Goal: Task Accomplishment & Management: Use online tool/utility

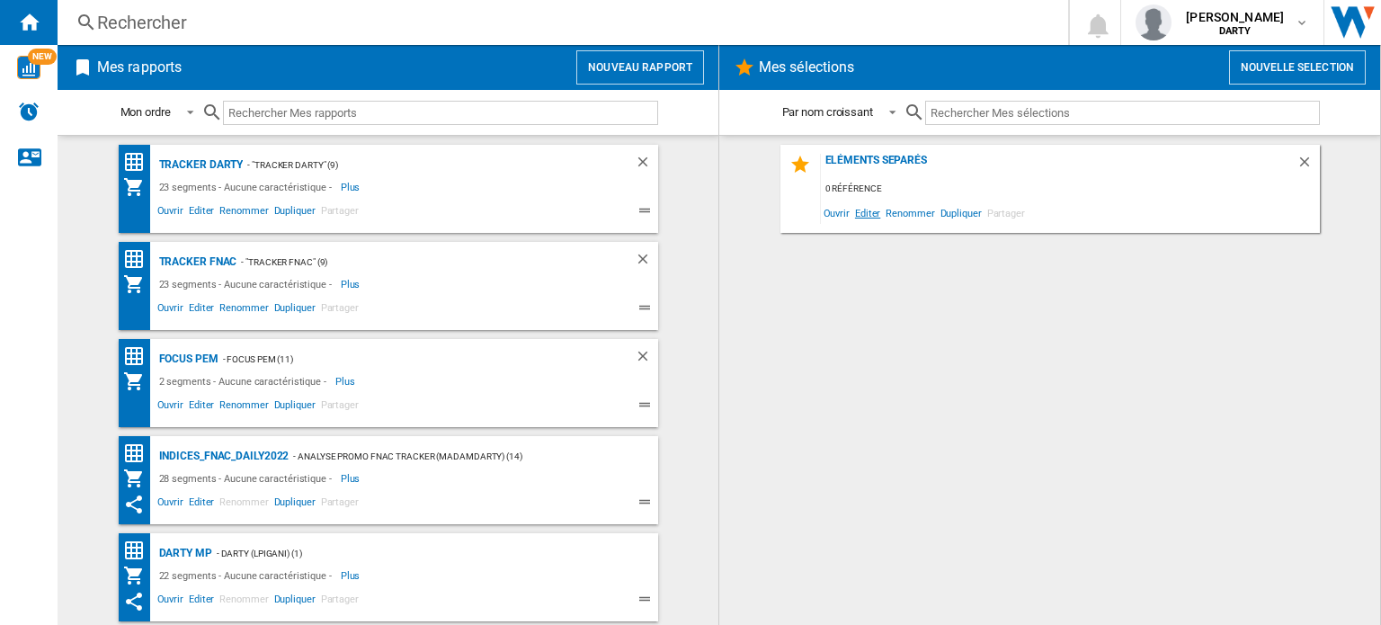
click at [871, 211] on span "Editer" at bounding box center [867, 212] width 31 height 24
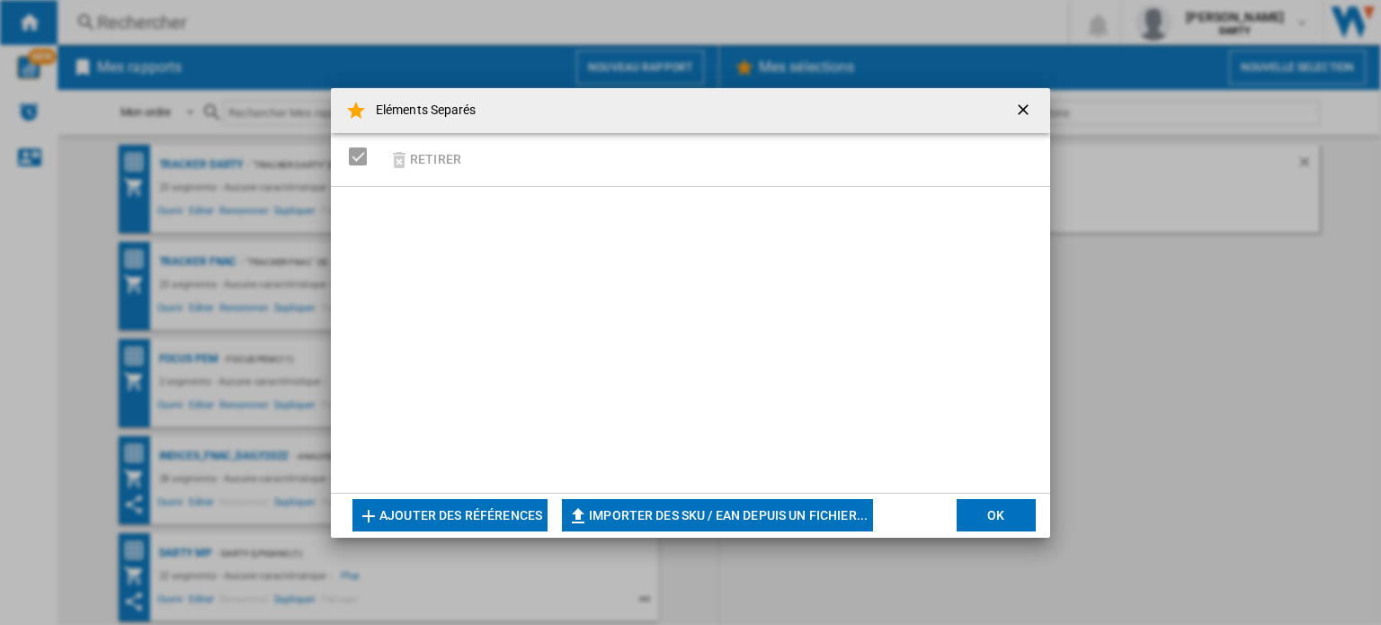
click at [645, 513] on button "Importer des SKU / EAN depuis un fichier..." at bounding box center [717, 515] width 311 height 32
type input "**********"
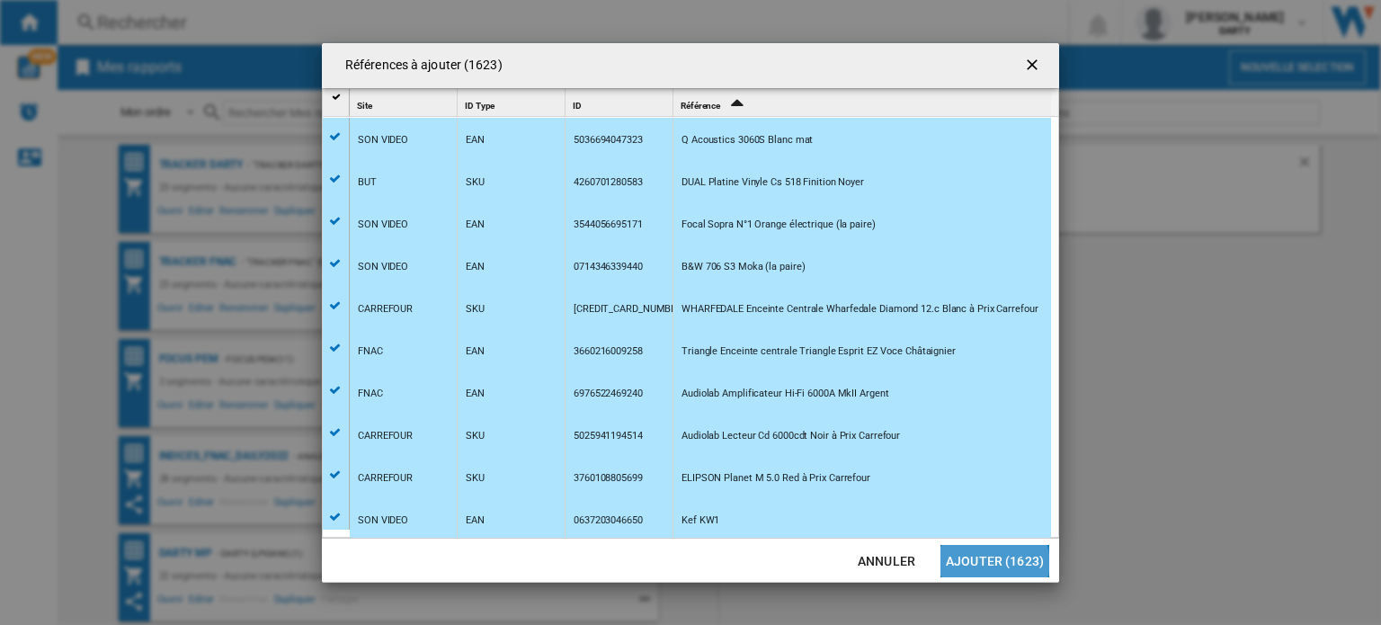
click at [999, 562] on button "Ajouter (1623)" at bounding box center [994, 561] width 109 height 32
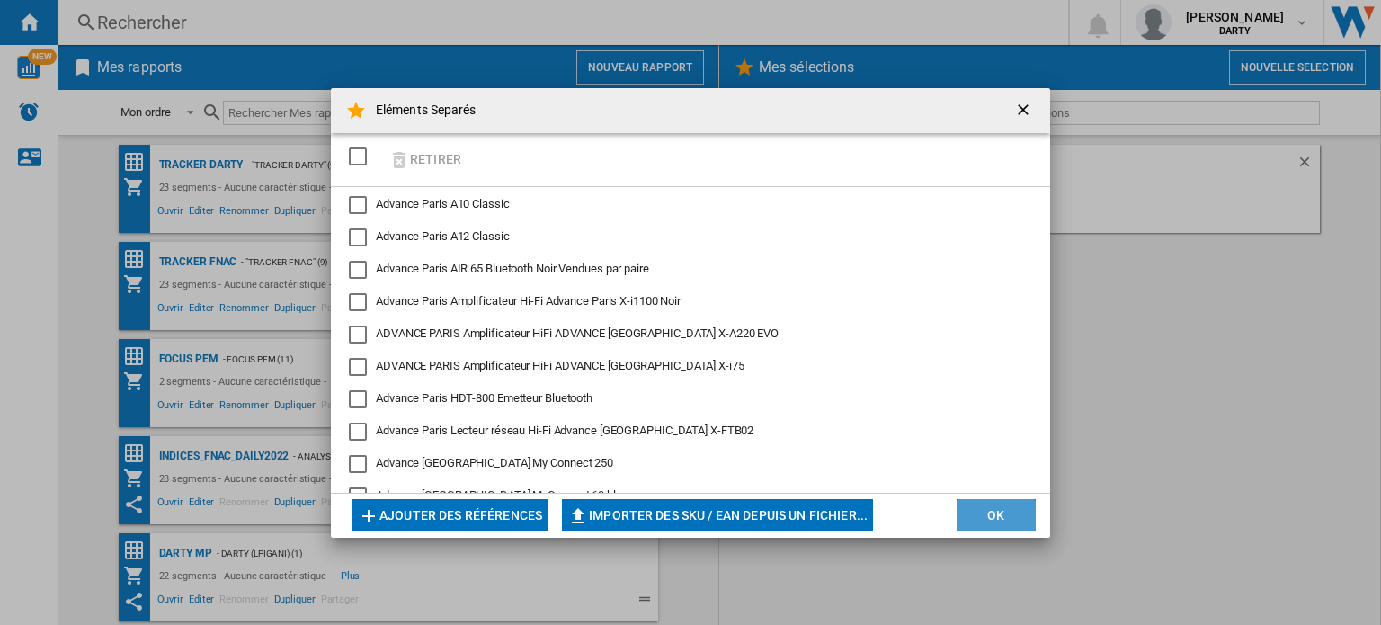
click at [996, 514] on button "OK" at bounding box center [995, 515] width 79 height 32
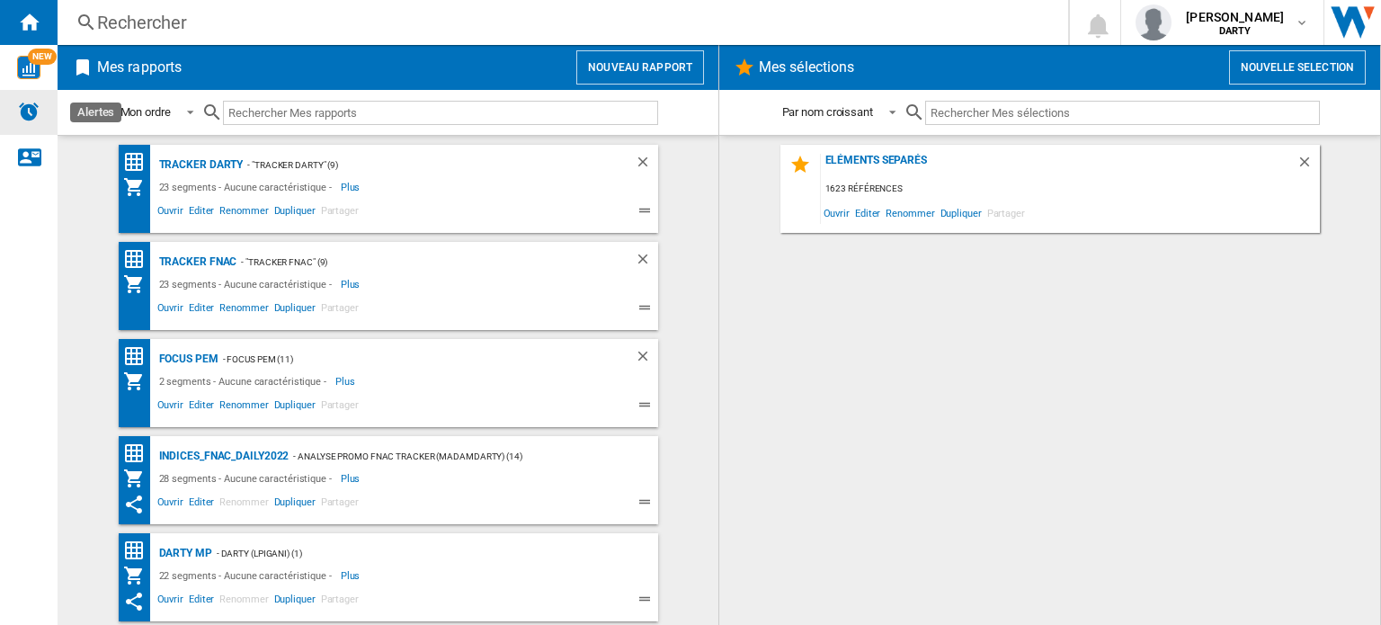
click at [30, 116] on img "Alertes" at bounding box center [29, 112] width 22 height 22
